Goal: Task Accomplishment & Management: Manage account settings

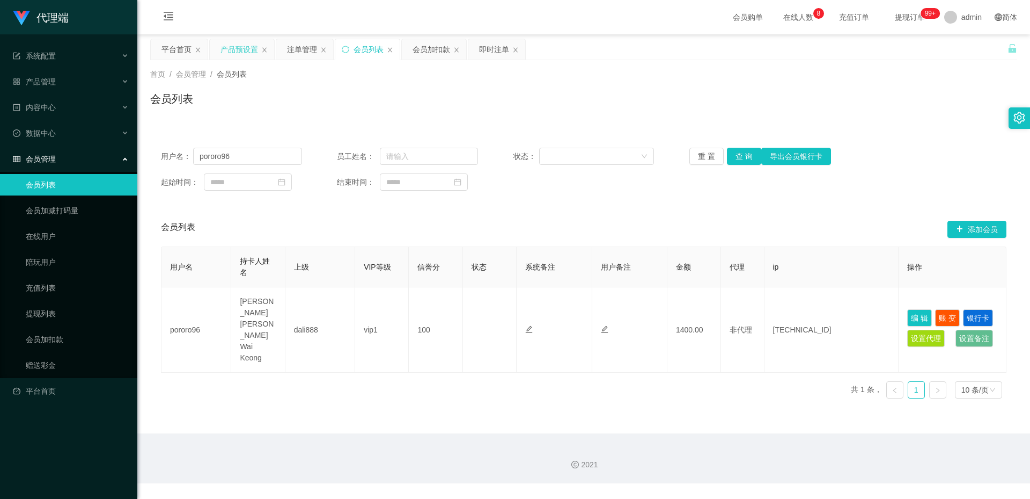
click at [248, 49] on div "产品预设置" at bounding box center [240, 49] width 38 height 20
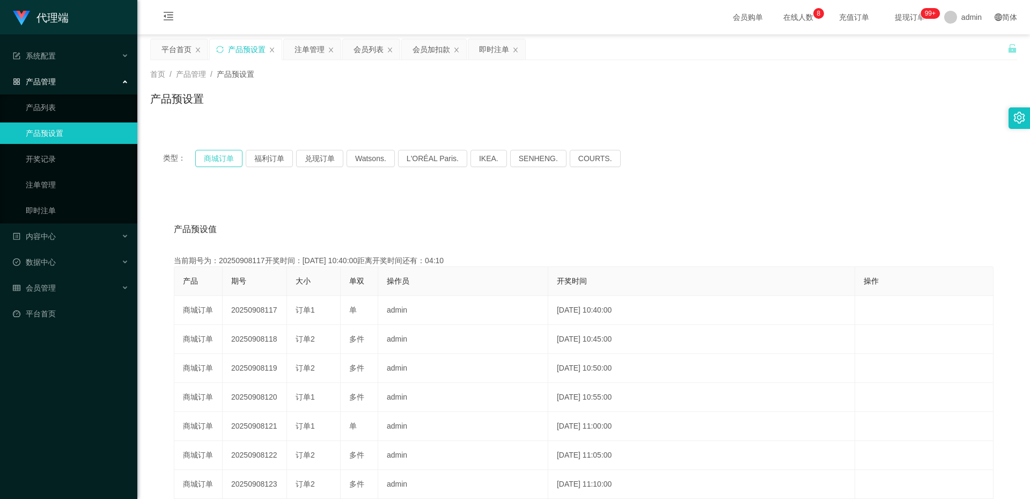
click at [213, 158] on button "商城订单" at bounding box center [218, 158] width 47 height 17
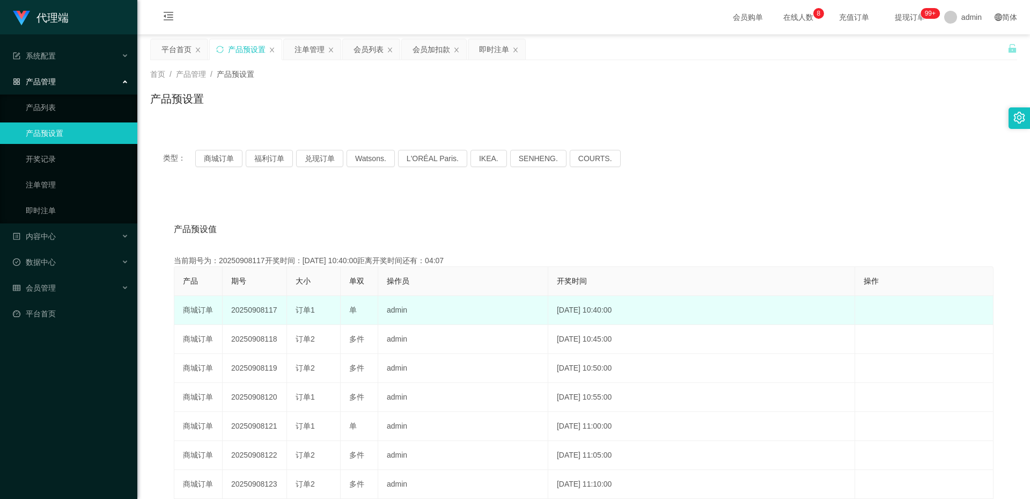
click at [270, 305] on td "20250908117" at bounding box center [255, 310] width 64 height 29
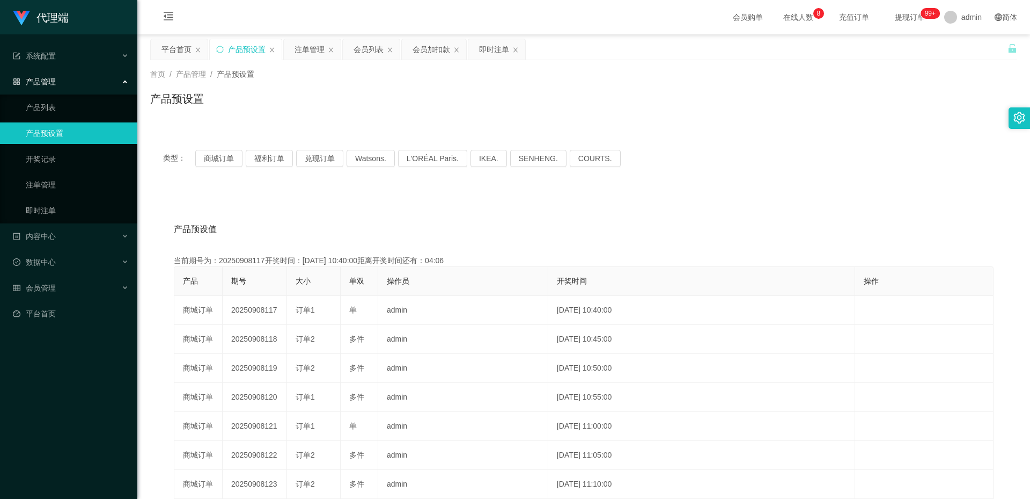
copy td "20250908117"
click at [309, 49] on div "注单管理" at bounding box center [310, 49] width 30 height 20
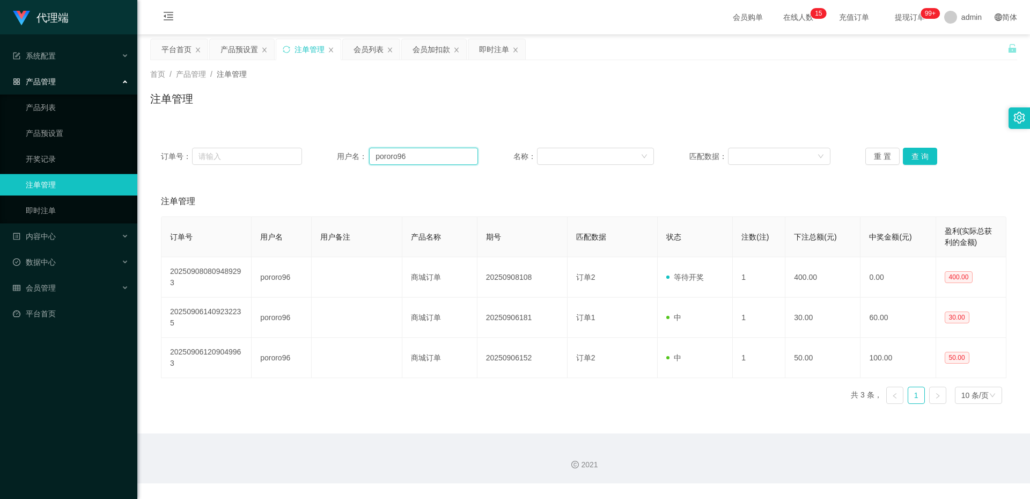
click at [382, 159] on input "pororo96" at bounding box center [423, 156] width 109 height 17
paste input "Jagang"
type input "Jagang"
click at [908, 157] on button "查 询" at bounding box center [920, 156] width 34 height 17
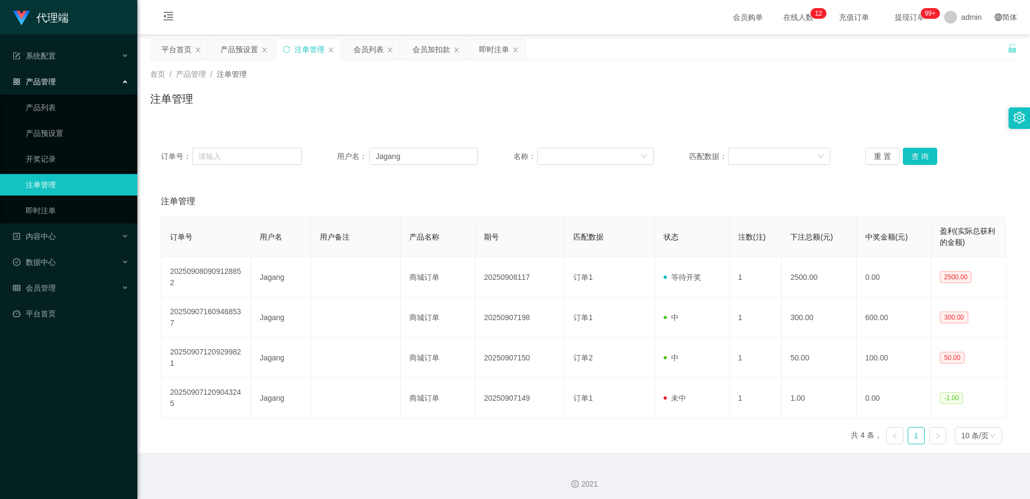
drag, startPoint x: 237, startPoint y: 50, endPoint x: 278, endPoint y: 55, distance: 41.6
click at [237, 50] on div "产品预设置" at bounding box center [240, 49] width 38 height 20
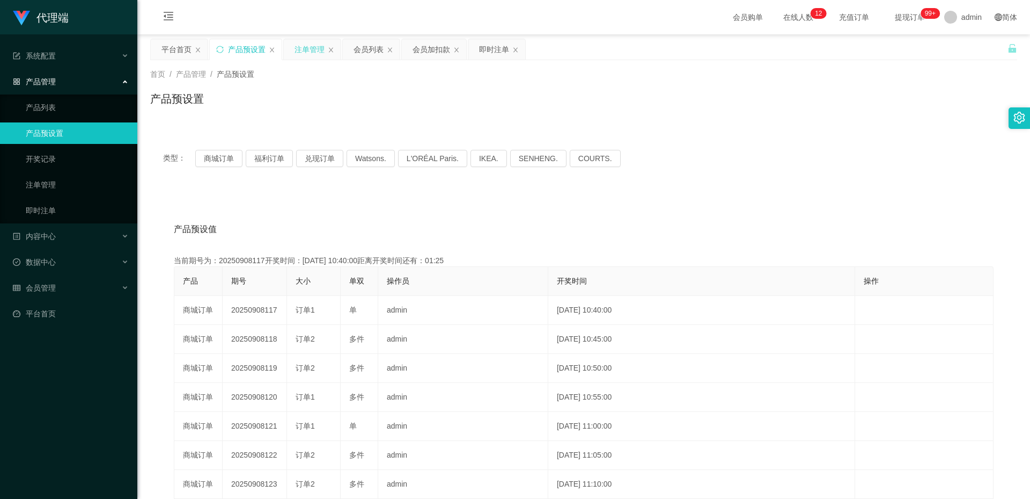
click at [303, 53] on div "注单管理" at bounding box center [310, 49] width 30 height 20
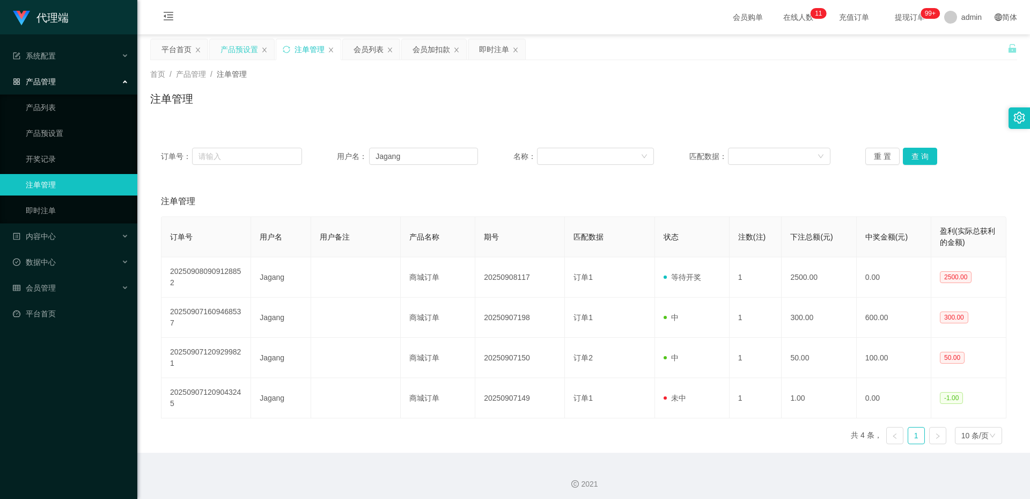
click at [244, 44] on div "产品预设置" at bounding box center [240, 49] width 38 height 20
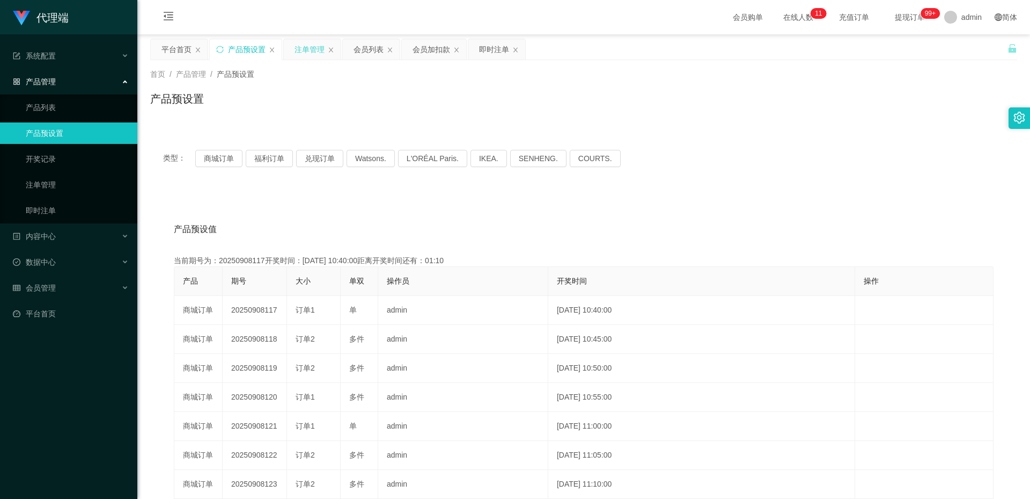
click at [310, 50] on div "注单管理" at bounding box center [310, 49] width 30 height 20
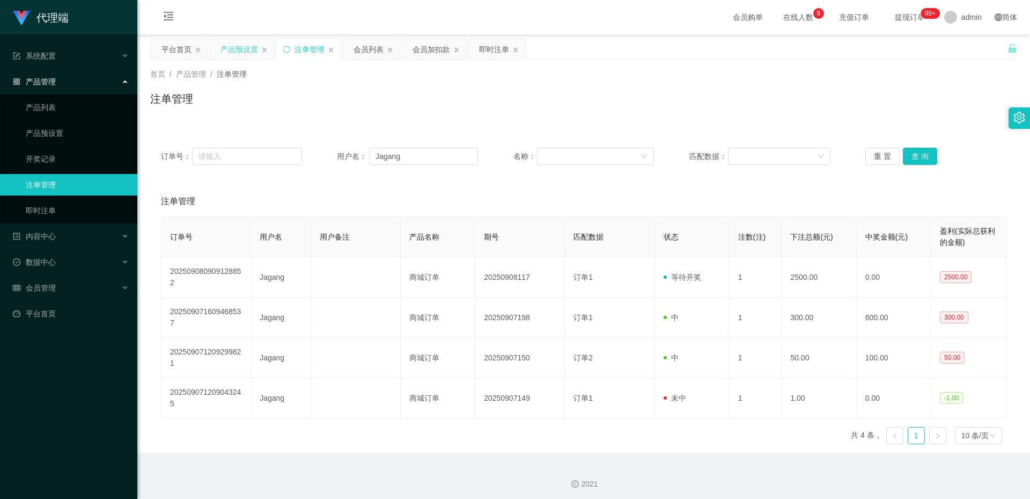
drag, startPoint x: 235, startPoint y: 53, endPoint x: 240, endPoint y: 54, distance: 6.0
click at [235, 53] on div "产品预设置" at bounding box center [240, 49] width 38 height 20
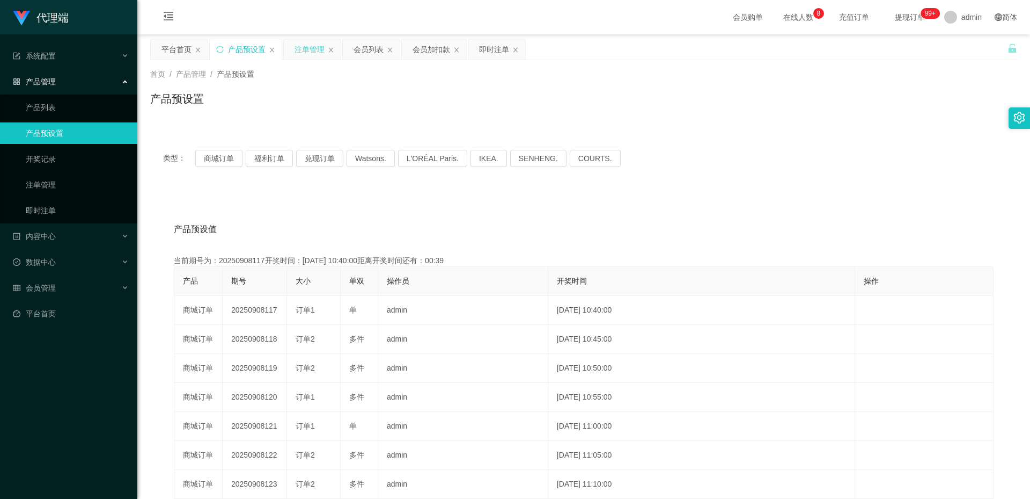
click at [303, 48] on div "注单管理" at bounding box center [310, 49] width 30 height 20
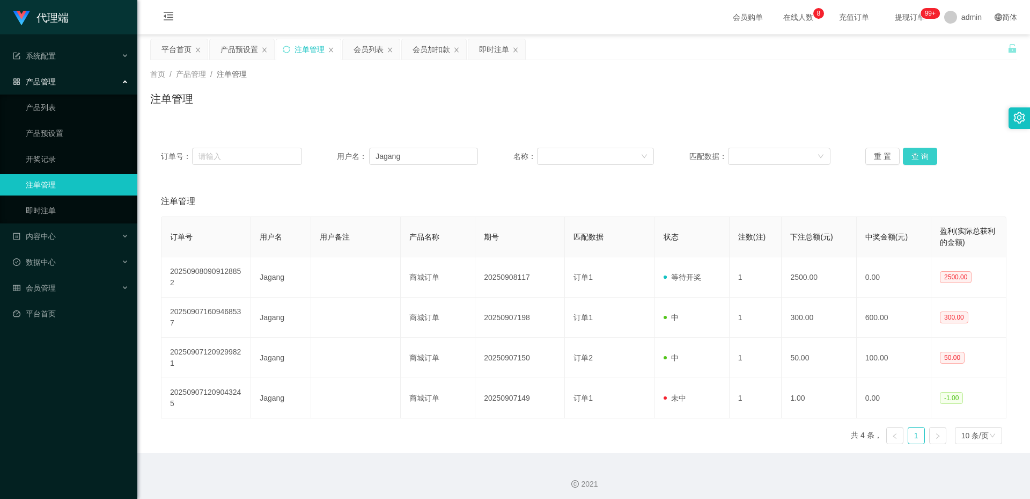
click at [924, 156] on button "查 询" at bounding box center [920, 156] width 34 height 17
click at [432, 160] on input "Jagang" at bounding box center [423, 156] width 109 height 17
click at [371, 42] on div "会员列表" at bounding box center [369, 49] width 30 height 20
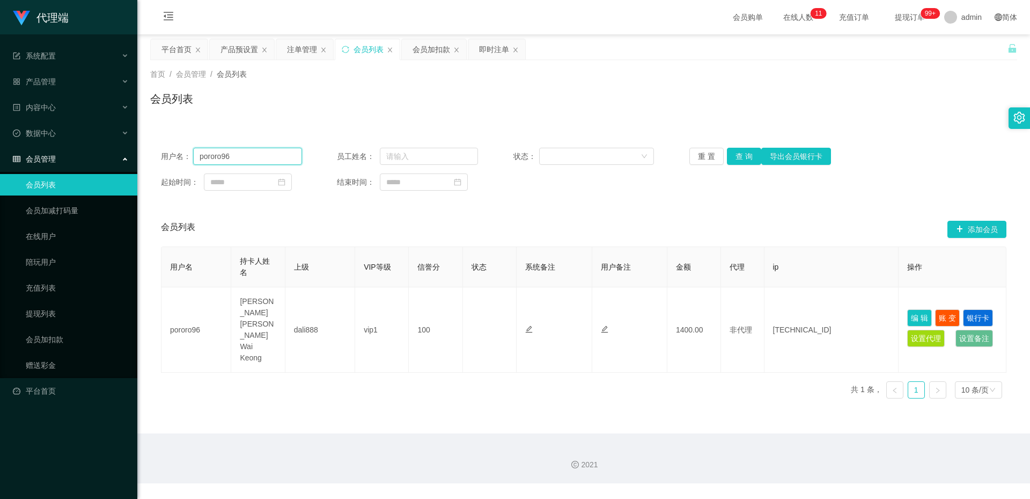
click at [252, 153] on input "pororo96" at bounding box center [247, 156] width 109 height 17
paste input "Jagang"
type input "Jagang"
click at [739, 153] on button "查 询" at bounding box center [744, 156] width 34 height 17
